Goal: Task Accomplishment & Management: Use online tool/utility

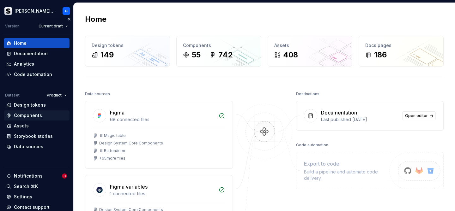
click at [36, 116] on div "Components" at bounding box center [28, 115] width 28 height 6
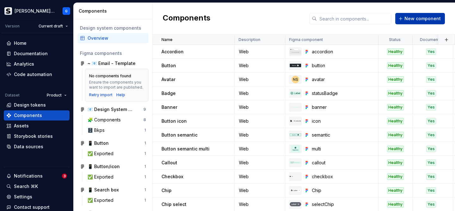
click at [416, 21] on span "New component" at bounding box center [422, 18] width 36 height 6
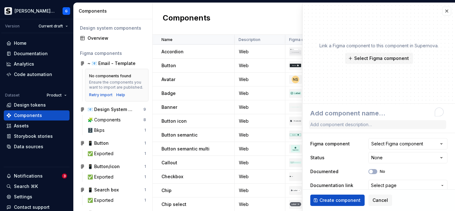
type textarea "*"
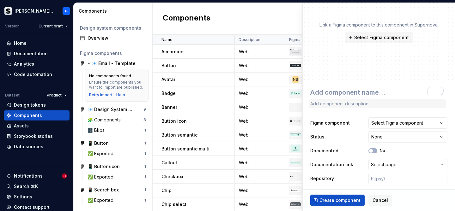
scroll to position [21, 0]
click at [29, 106] on div "Design tokens" at bounding box center [30, 105] width 32 height 6
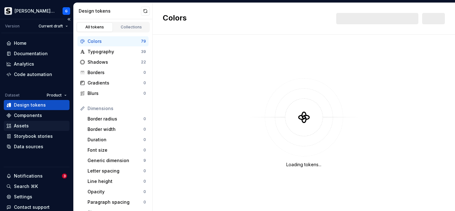
click at [33, 125] on div "Assets" at bounding box center [36, 126] width 61 height 6
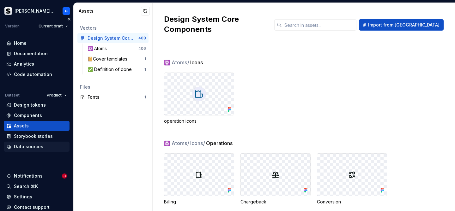
click at [32, 146] on div "Data sources" at bounding box center [28, 147] width 29 height 6
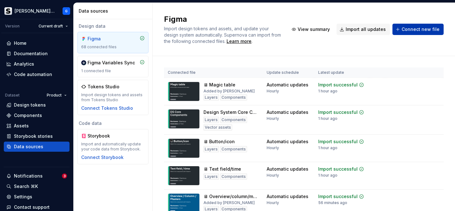
click at [410, 30] on span "Connect new file" at bounding box center [421, 29] width 38 height 6
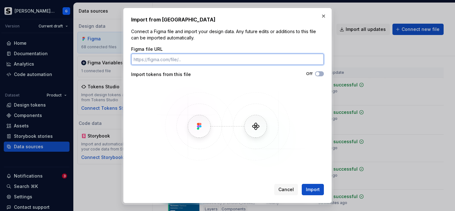
paste input "[URL][DOMAIN_NAME]"
type input "[URL][DOMAIN_NAME]"
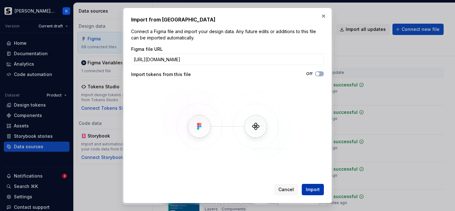
click at [314, 189] on span "Import" at bounding box center [313, 190] width 14 height 6
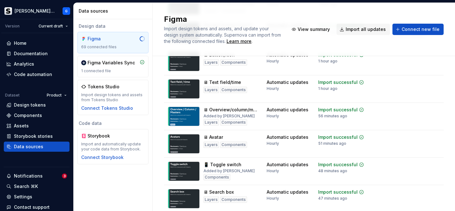
scroll to position [0, 0]
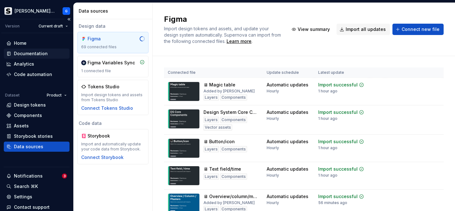
click at [40, 54] on div "Documentation" at bounding box center [31, 54] width 34 height 6
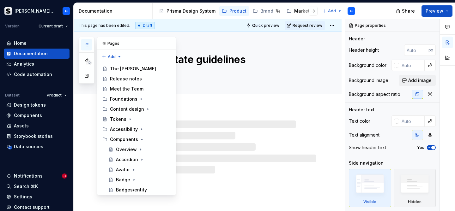
click at [87, 45] on icon "button" at bounding box center [86, 44] width 5 height 5
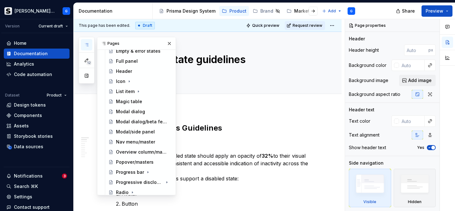
scroll to position [291, 0]
click at [135, 112] on div "Modal dialog" at bounding box center [130, 111] width 29 height 6
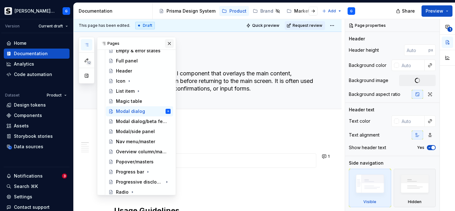
click at [168, 43] on button "button" at bounding box center [169, 43] width 9 height 9
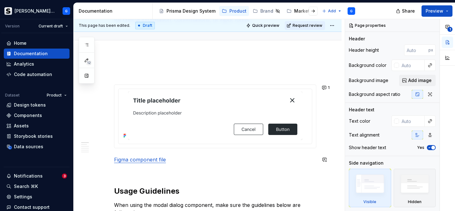
scroll to position [69, 0]
type textarea "*"
